Goal: Information Seeking & Learning: Learn about a topic

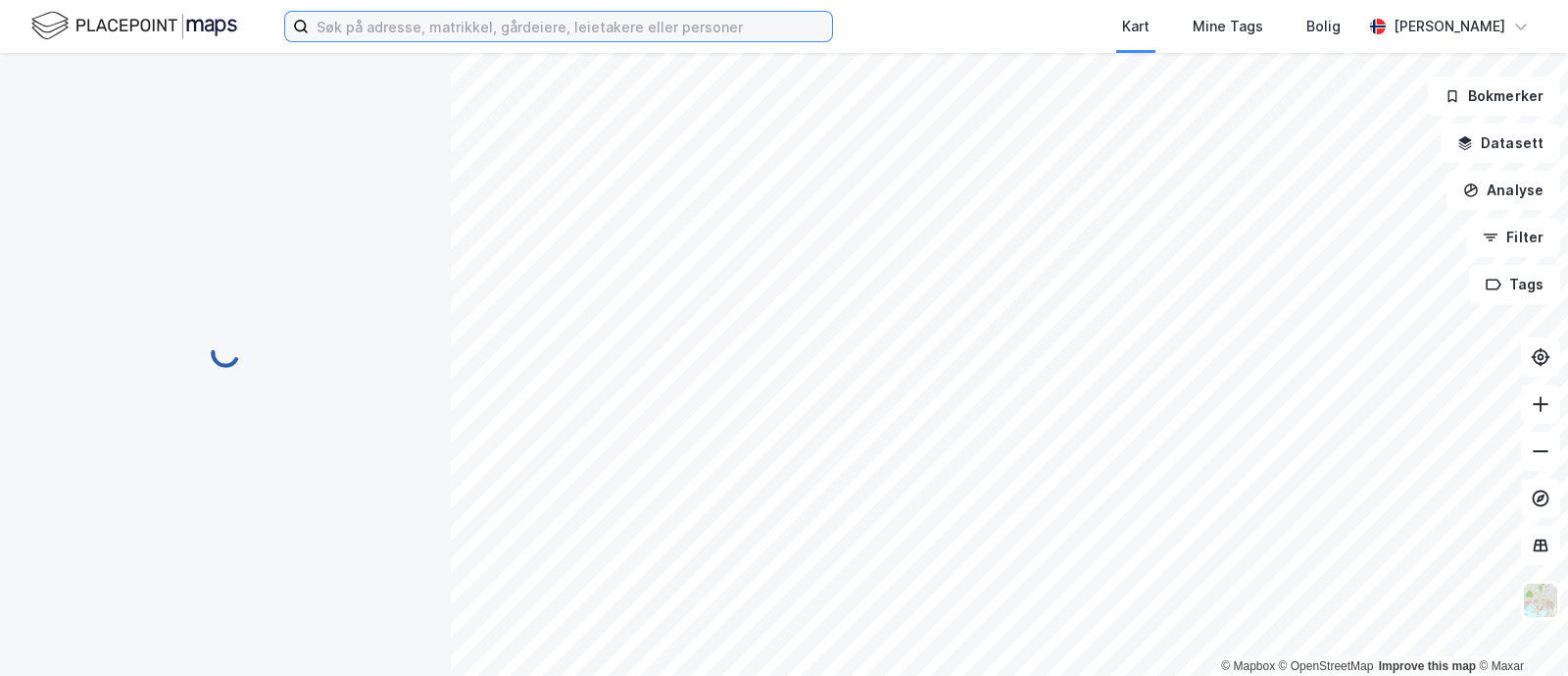
click at [383, 23] on input at bounding box center [570, 27] width 524 height 30
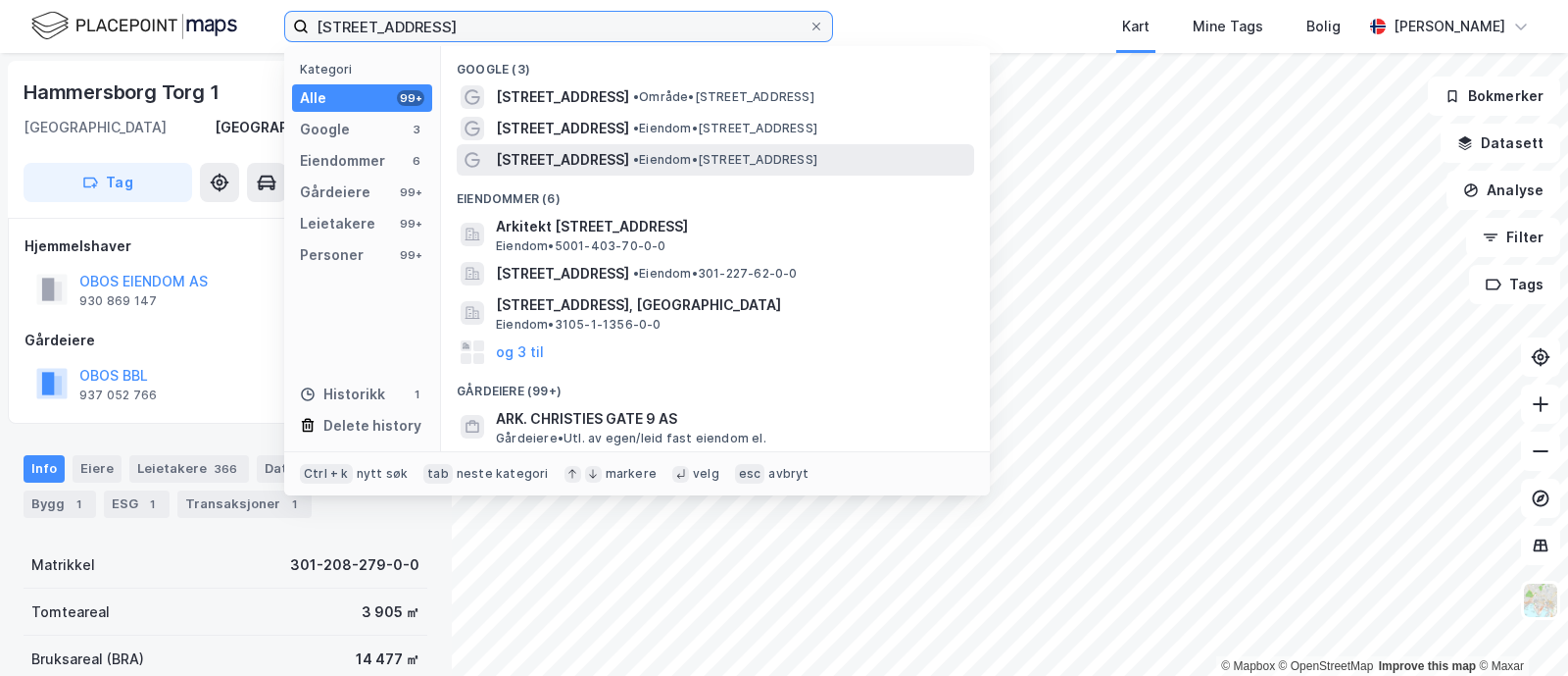
type input "[STREET_ADDRESS]"
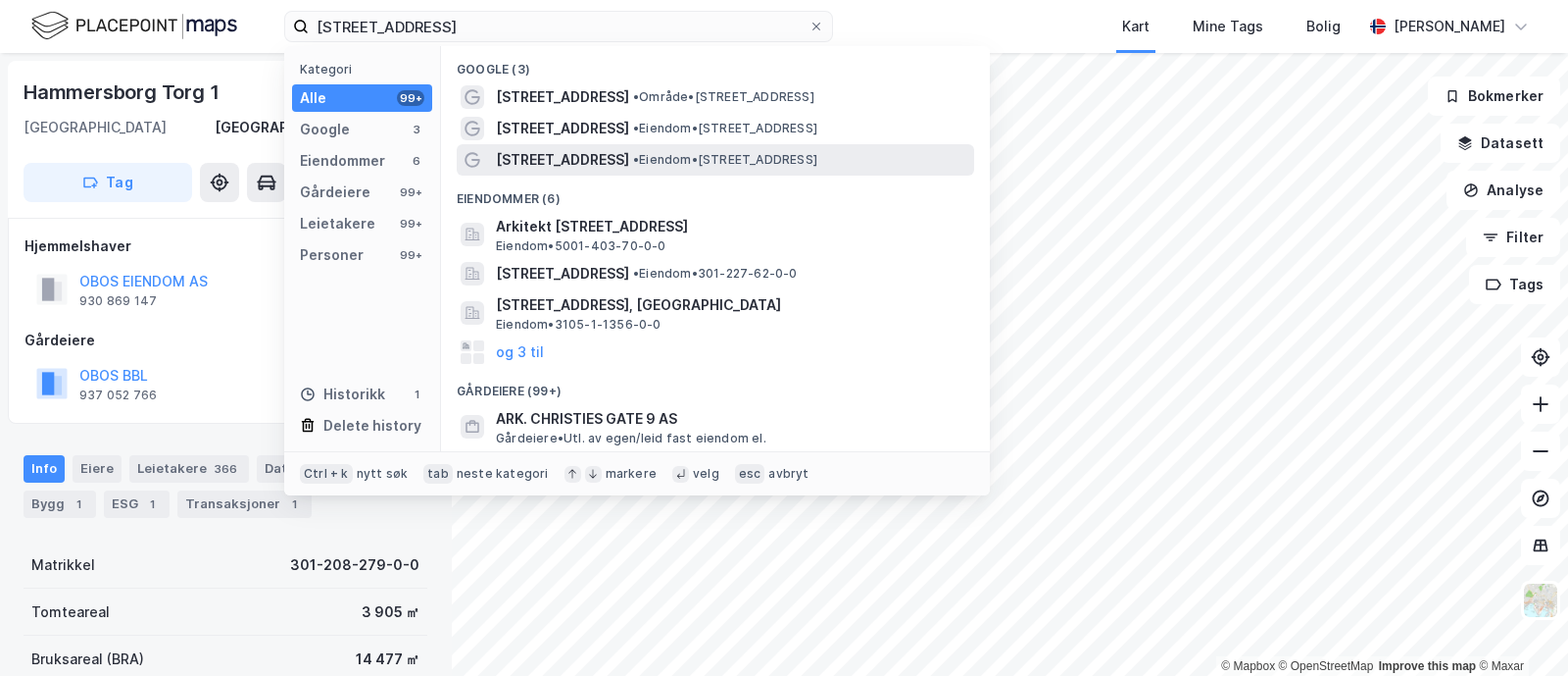
click at [568, 164] on span "[STREET_ADDRESS]" at bounding box center [562, 160] width 133 height 24
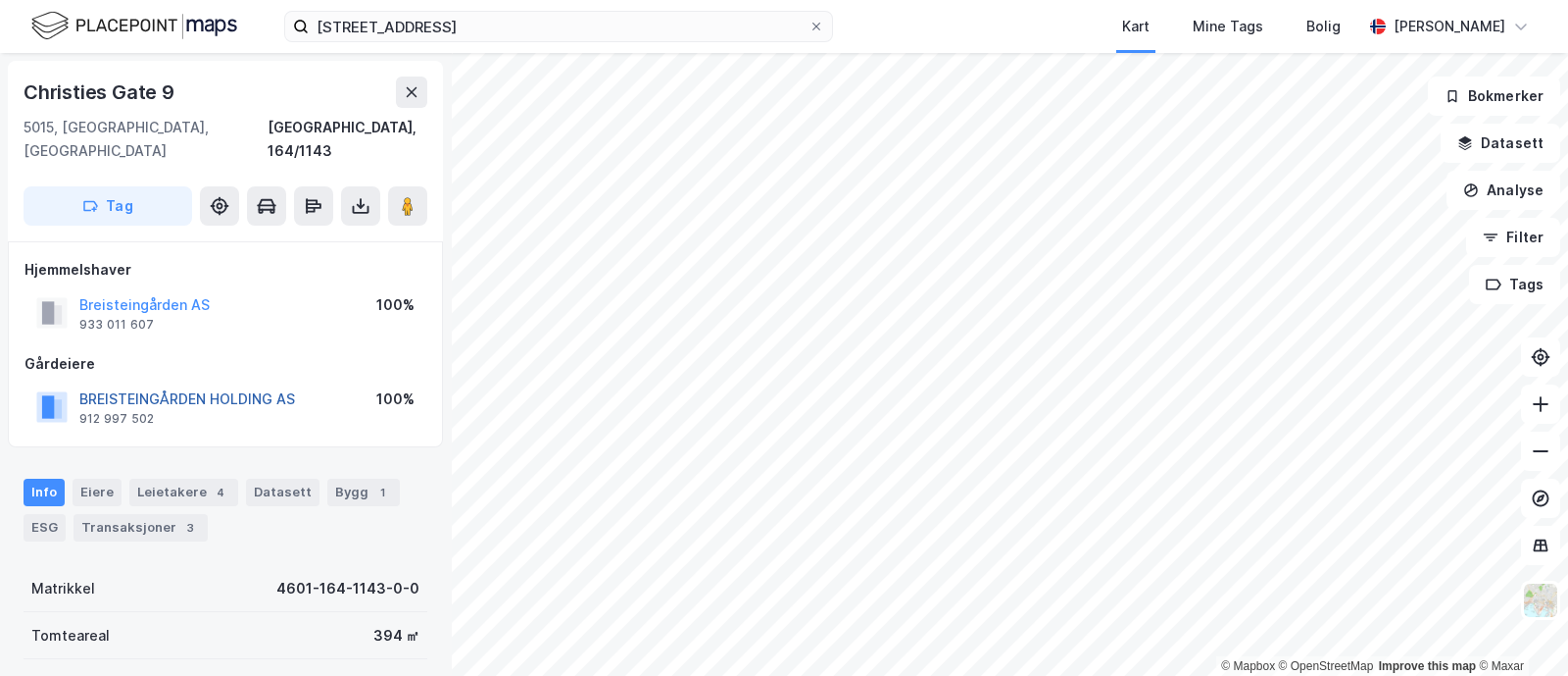
click at [0, 0] on button "BREISTEINGÅRDEN HOLDING AS" at bounding box center [0, 0] width 0 height 0
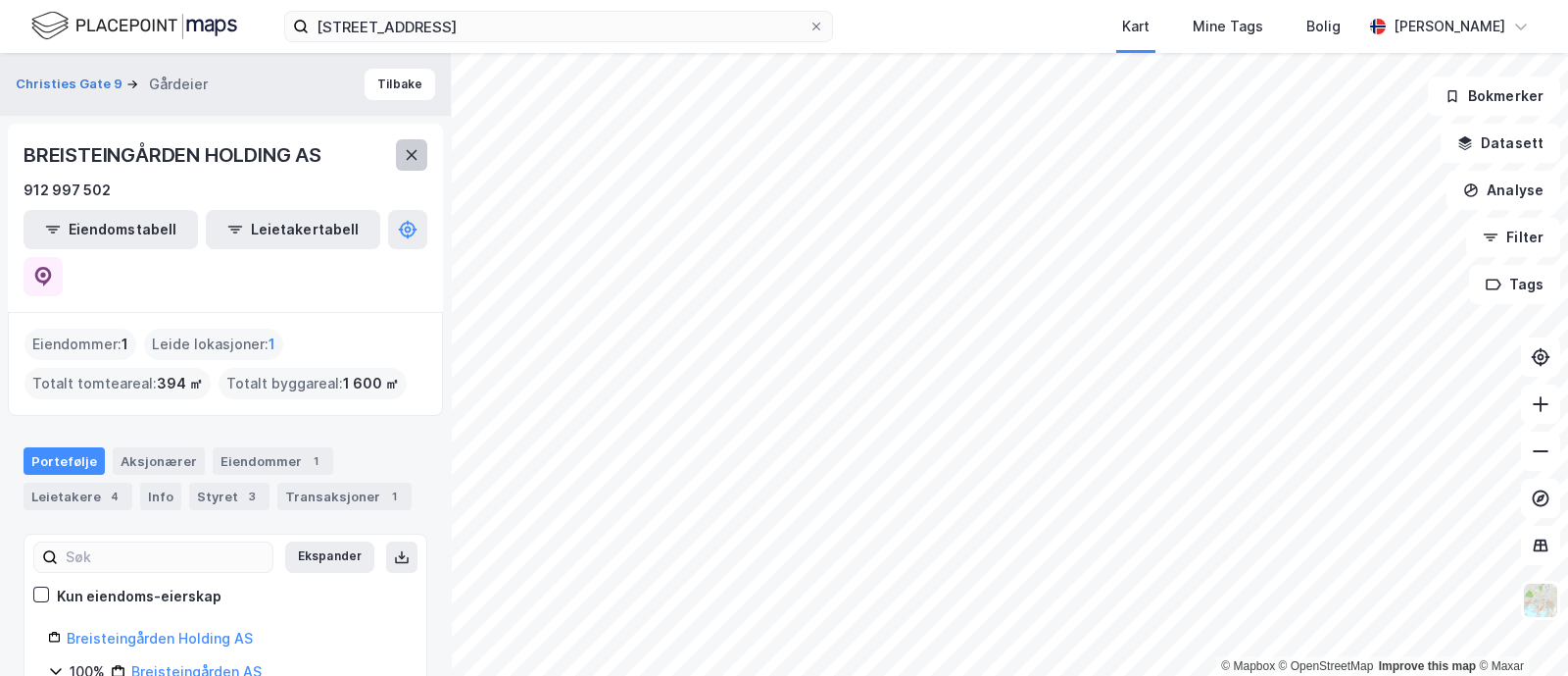
click at [406, 148] on icon at bounding box center [412, 155] width 16 height 16
